Goal: Information Seeking & Learning: Learn about a topic

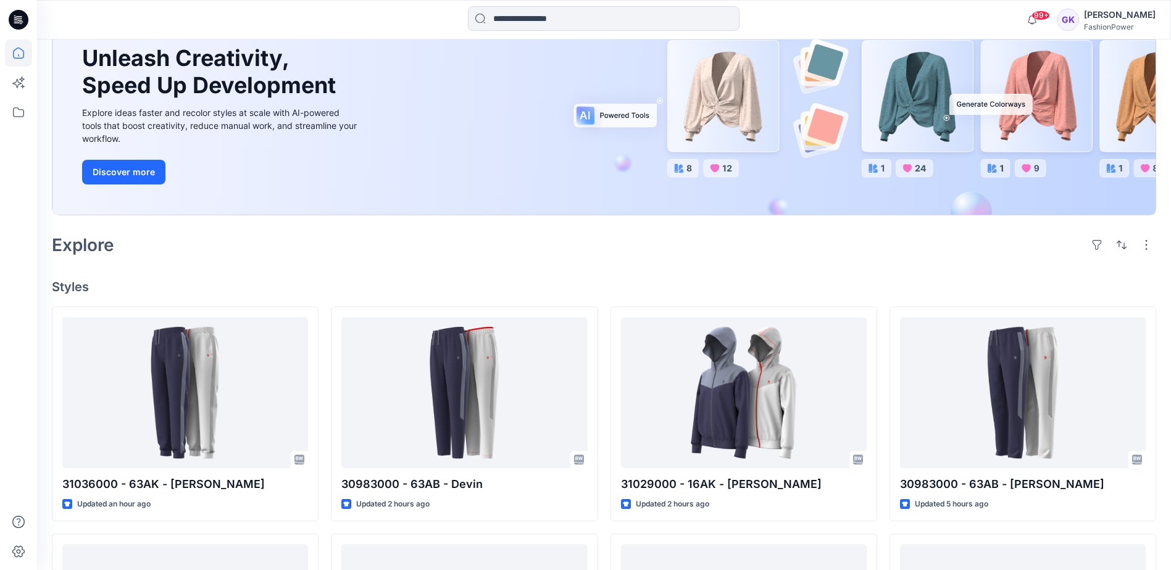
scroll to position [123, 0]
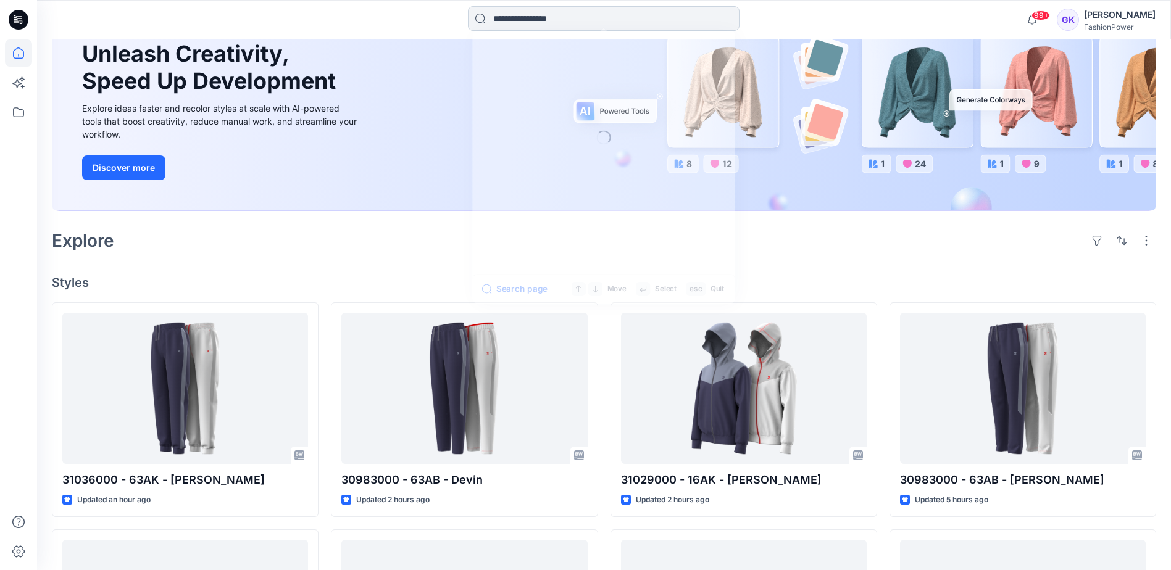
click at [645, 19] on input at bounding box center [603, 18] width 271 height 25
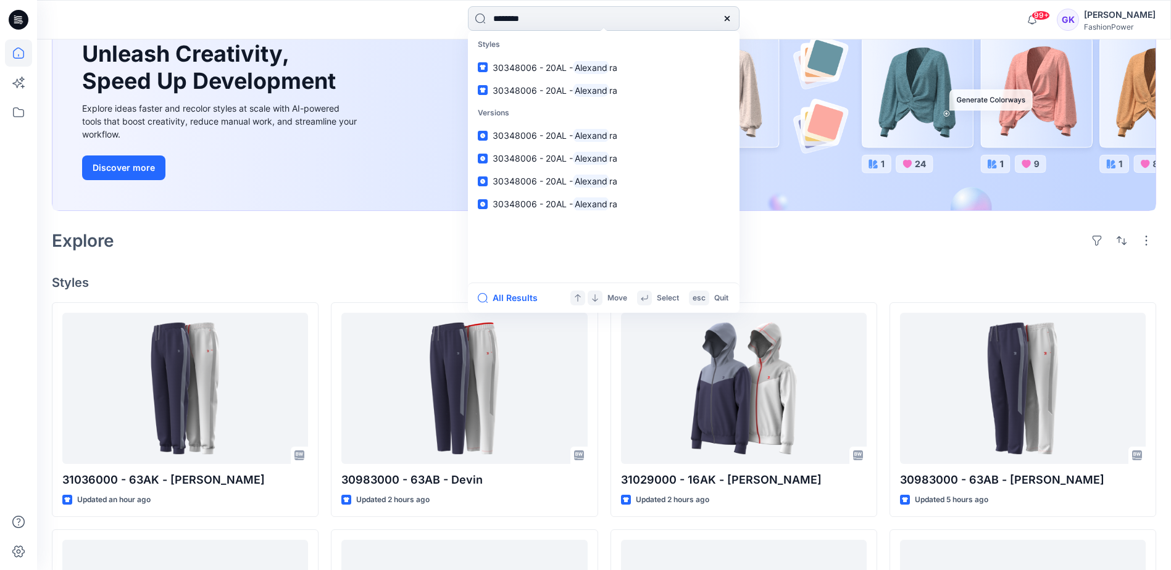
type input "*********"
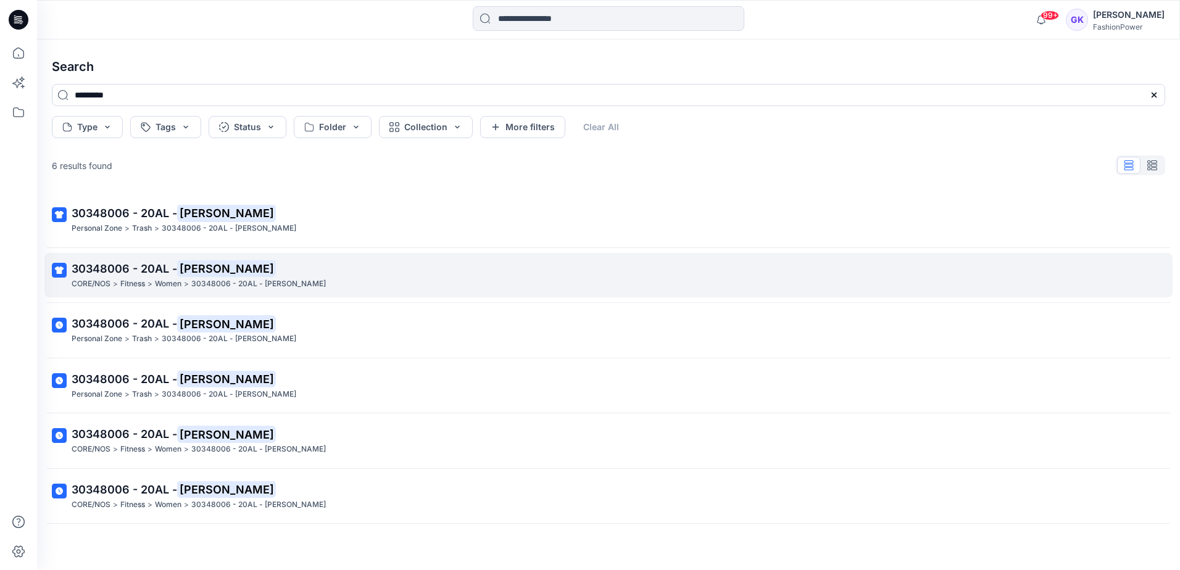
click at [114, 263] on span "30348006 - 20AL -" at bounding box center [125, 268] width 106 height 13
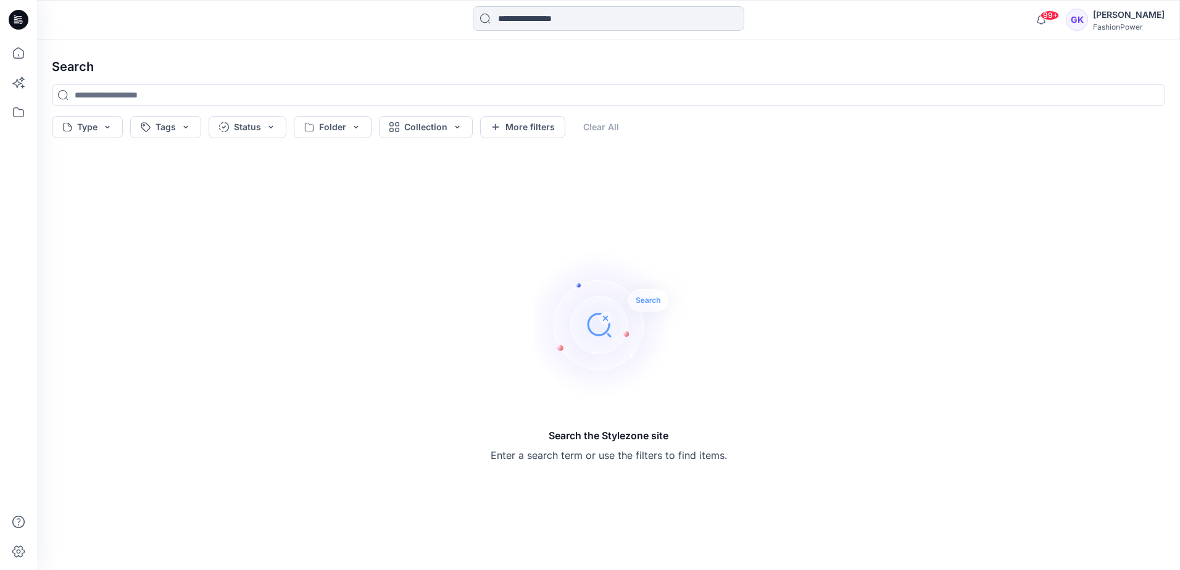
click at [563, 19] on input at bounding box center [608, 18] width 271 height 25
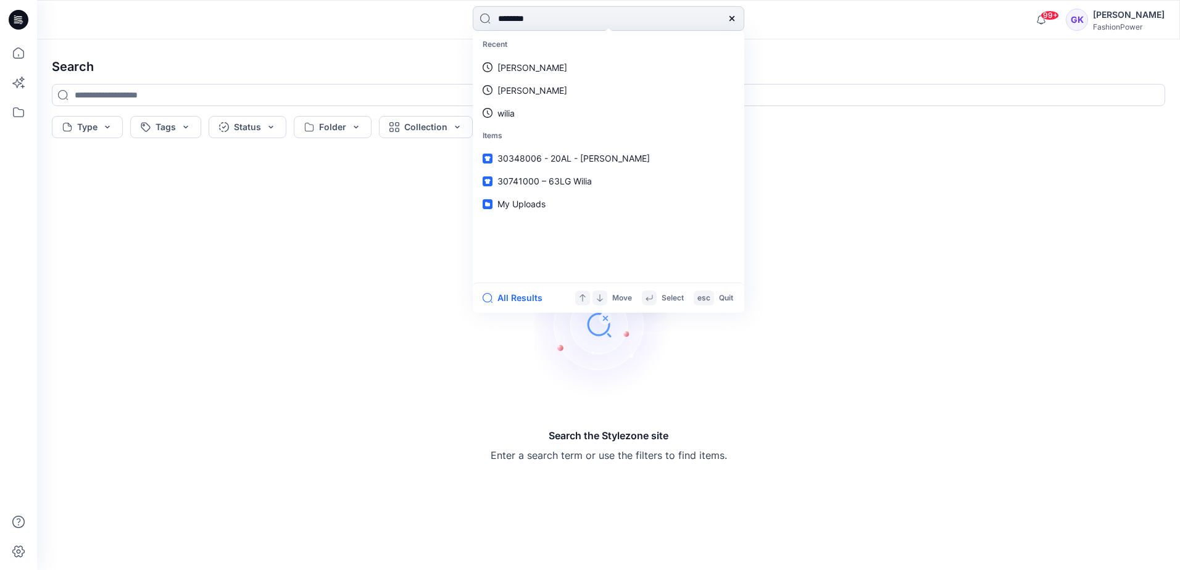
type input "*********"
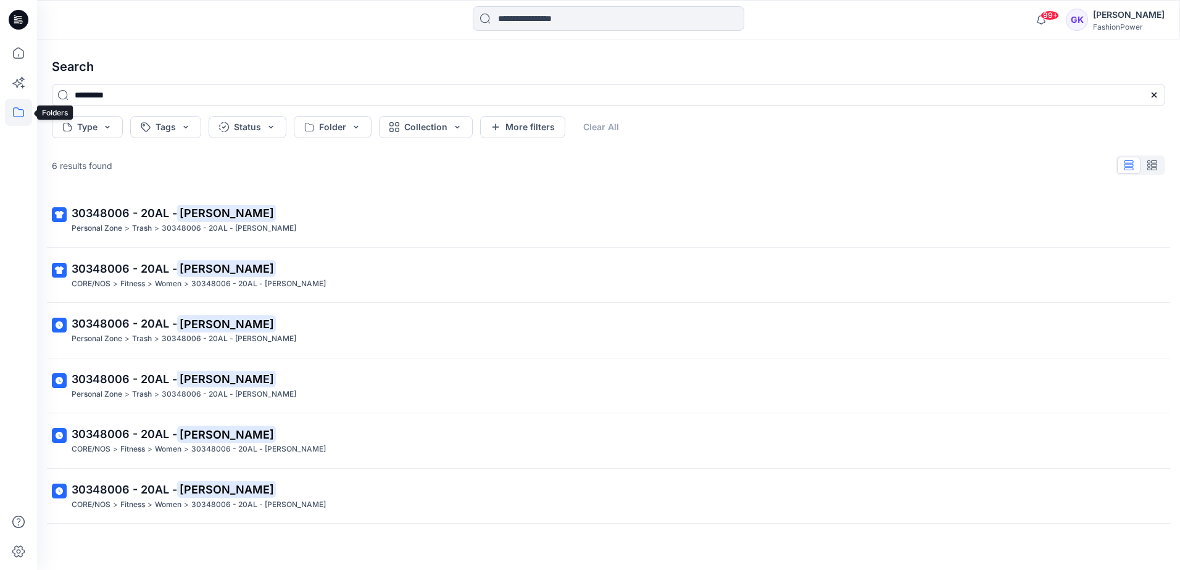
click at [19, 104] on icon at bounding box center [18, 112] width 27 height 27
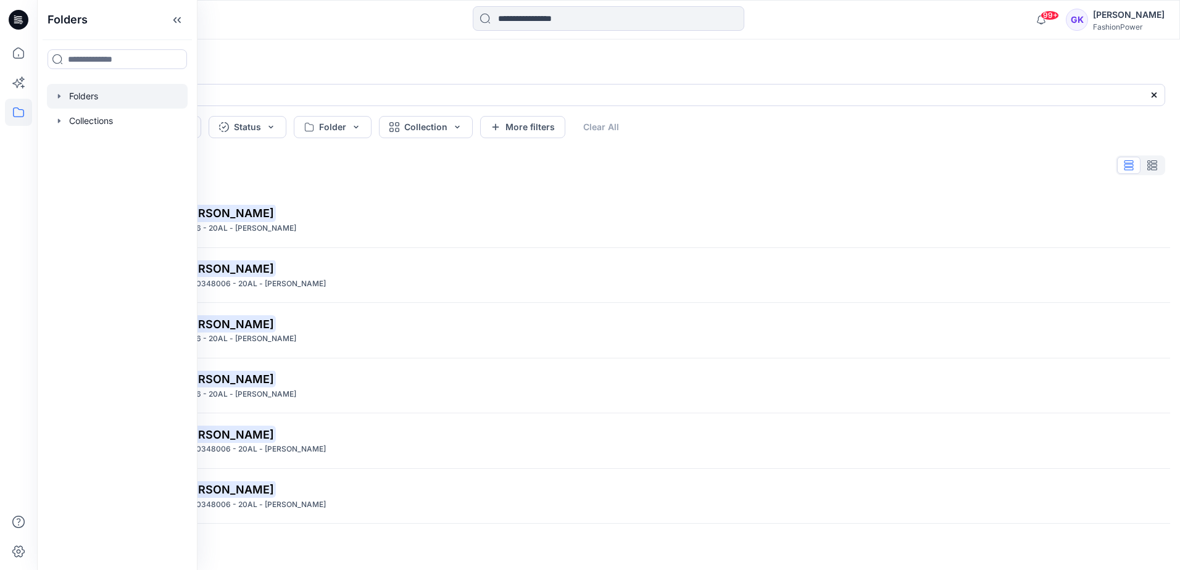
click at [59, 97] on icon "button" at bounding box center [59, 96] width 2 height 4
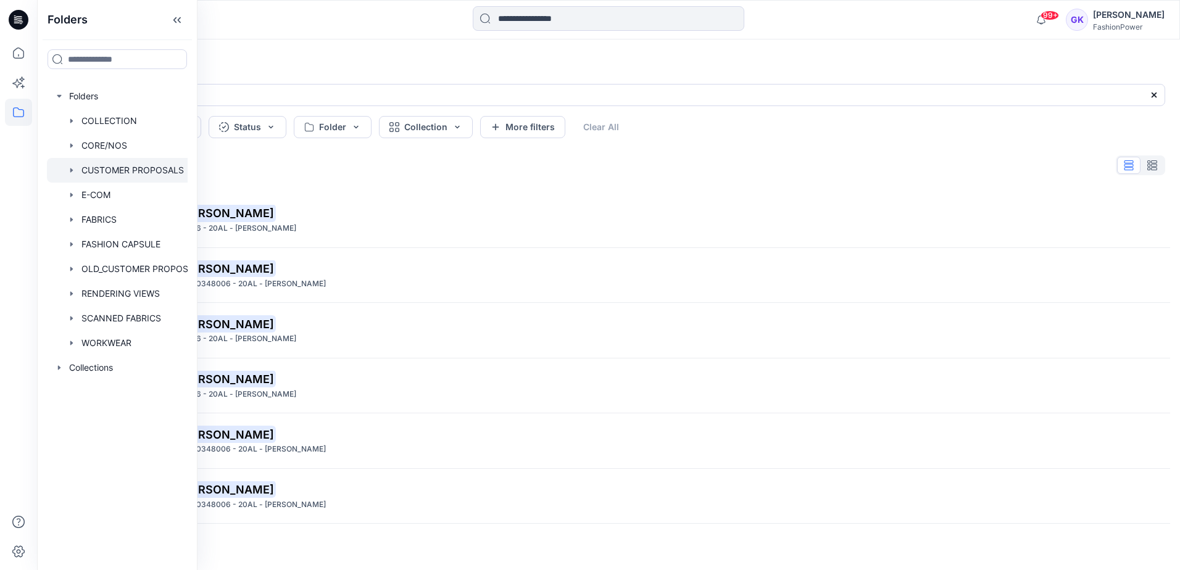
click at [75, 170] on icon "button" at bounding box center [72, 170] width 10 height 10
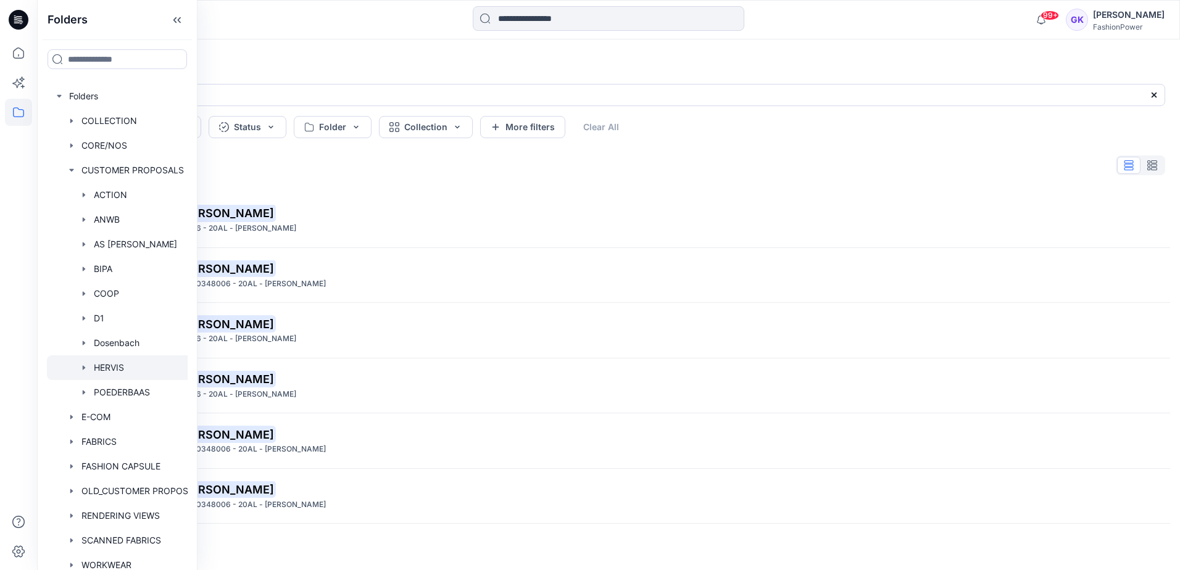
click at [81, 362] on div at bounding box center [129, 367] width 165 height 25
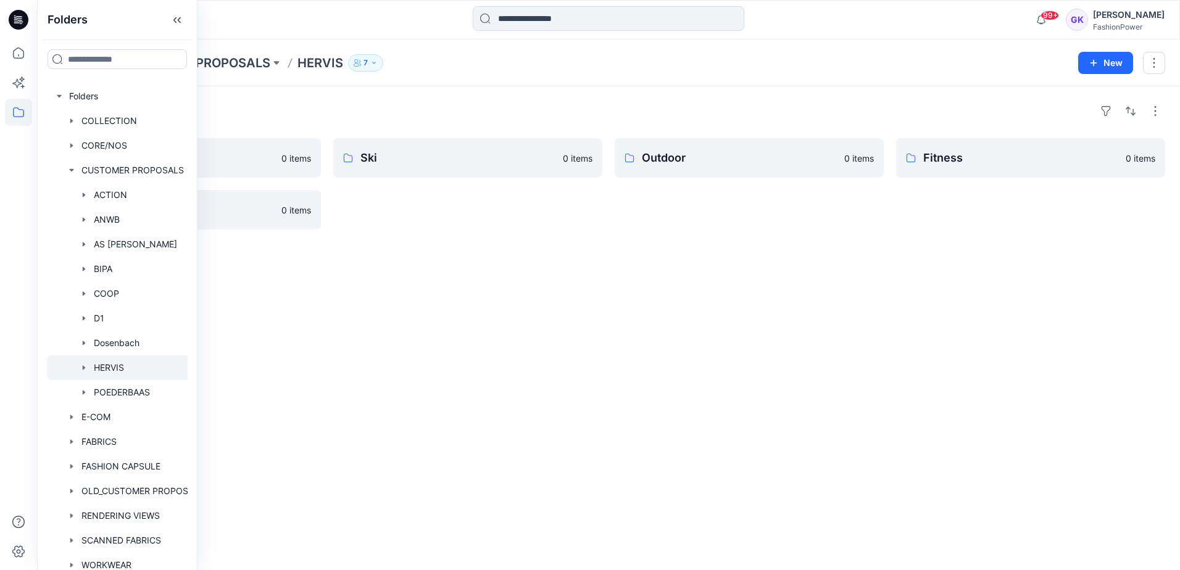
click at [660, 318] on div "Folders Trainers 0 items Running 0 items Ski 0 items Outdoor 0 items Fitness 0 …" at bounding box center [608, 328] width 1143 height 484
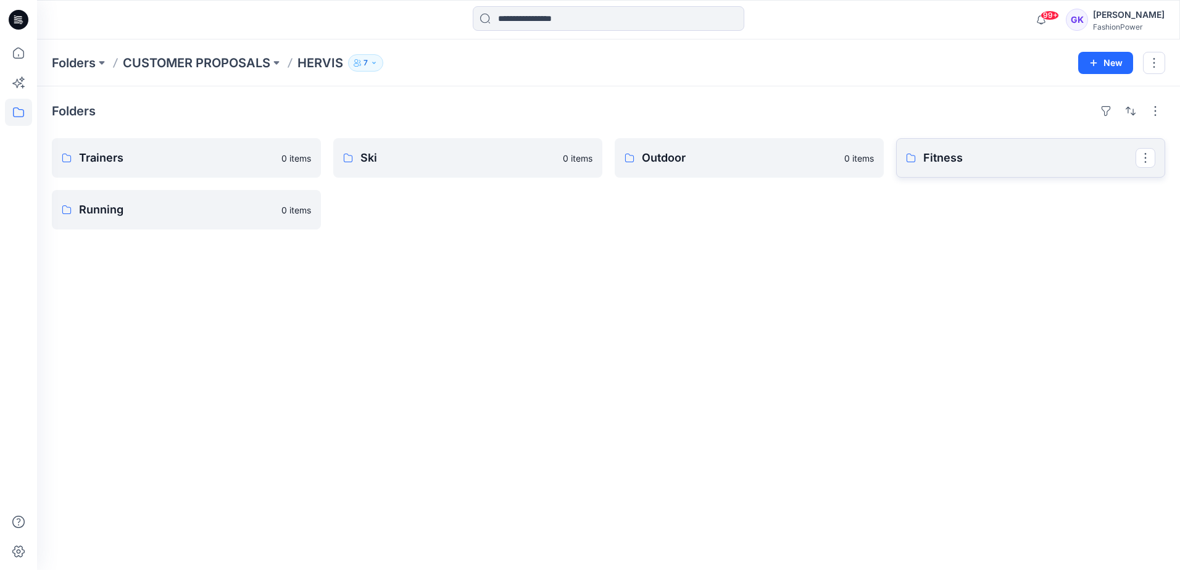
click at [985, 159] on p "Fitness" at bounding box center [1029, 157] width 212 height 17
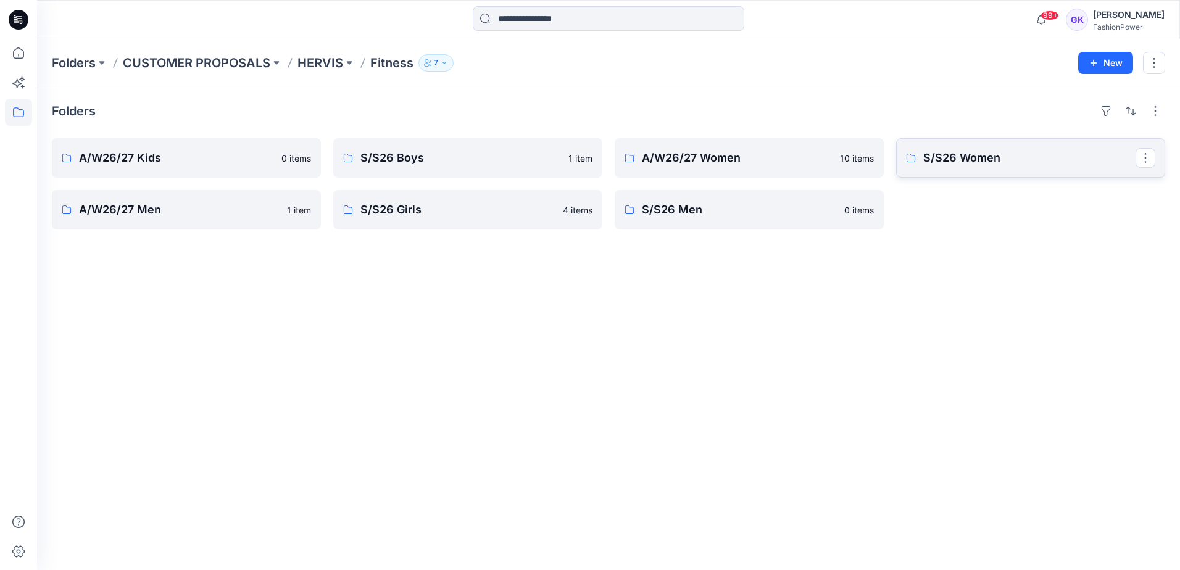
click at [981, 165] on p "S/S26 Women" at bounding box center [1029, 157] width 212 height 17
click at [736, 153] on p "A/W26/27 Women" at bounding box center [748, 157] width 212 height 17
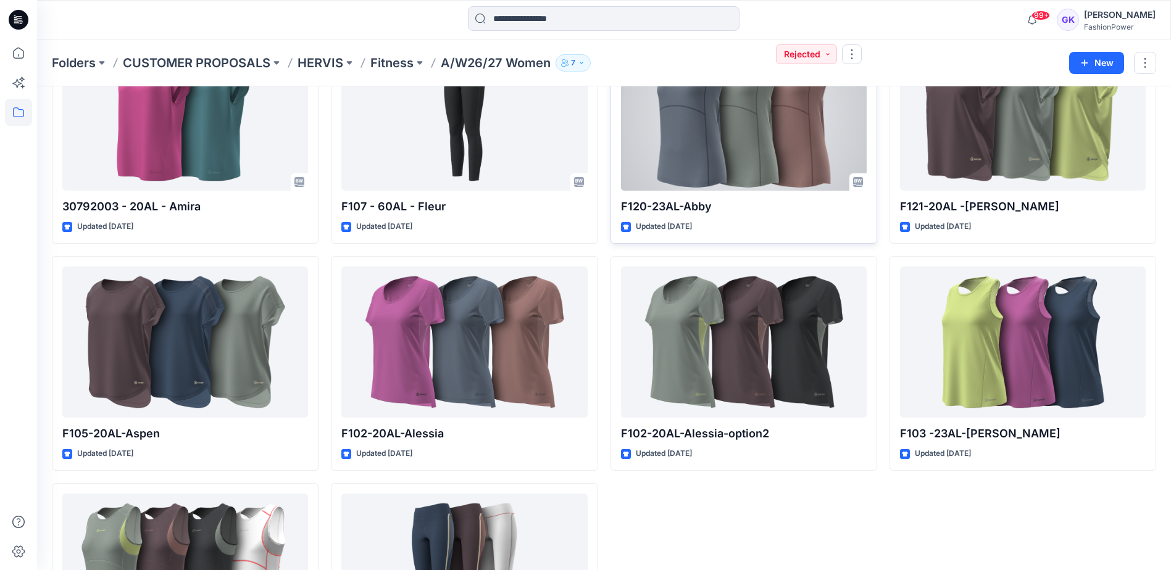
scroll to position [252, 0]
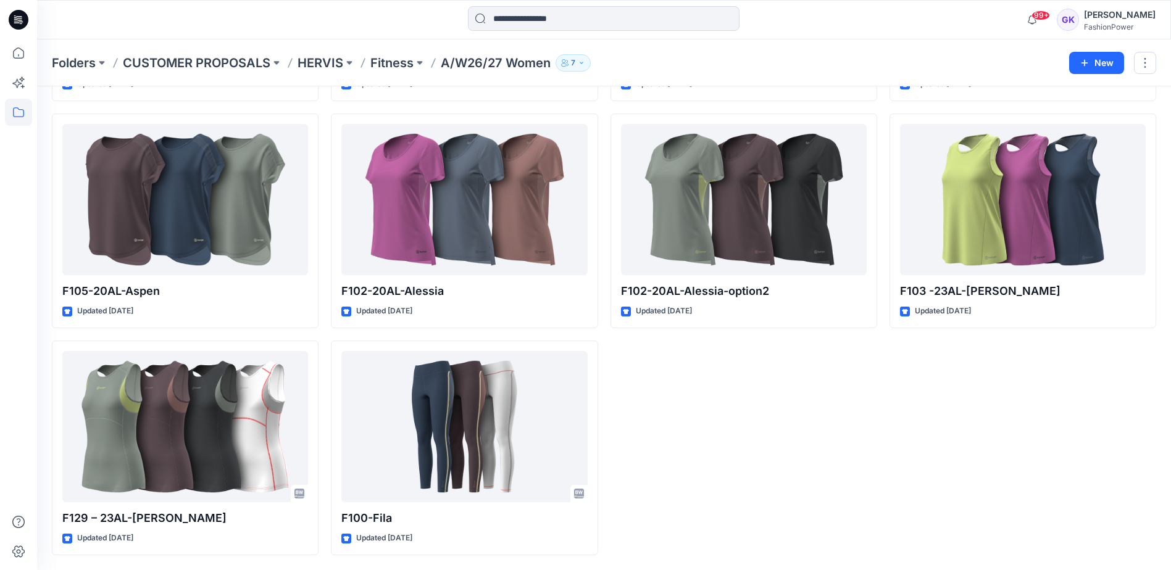
click at [797, 344] on div "F120-23AL-Abby Updated [DATE] F102-20AL-Alessia-option2 Updated [DATE]" at bounding box center [743, 220] width 267 height 669
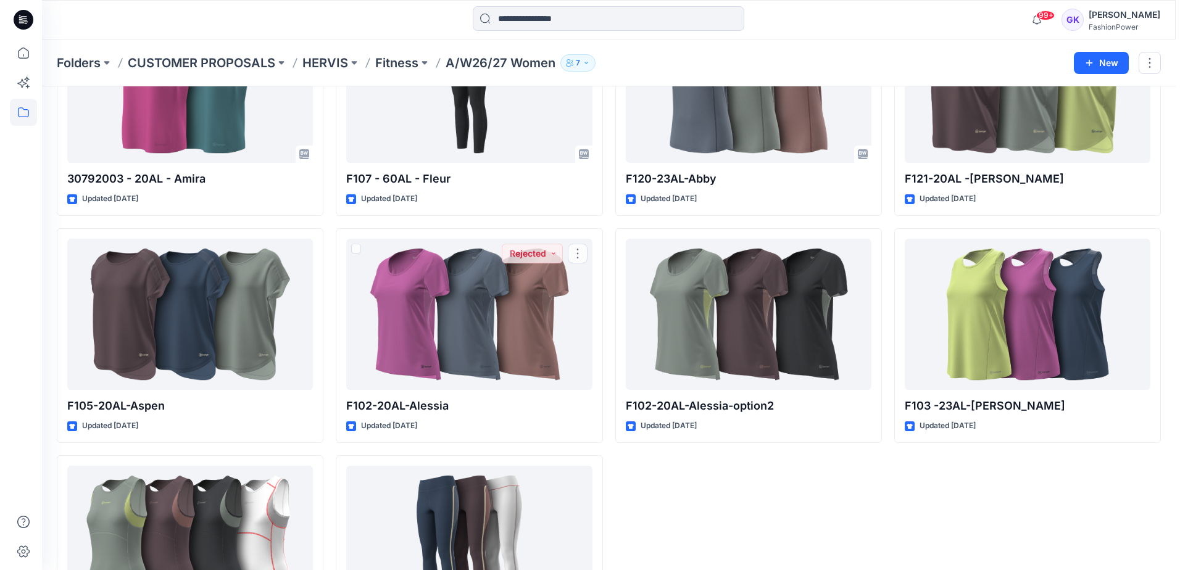
scroll to position [0, 0]
